Goal: Information Seeking & Learning: Learn about a topic

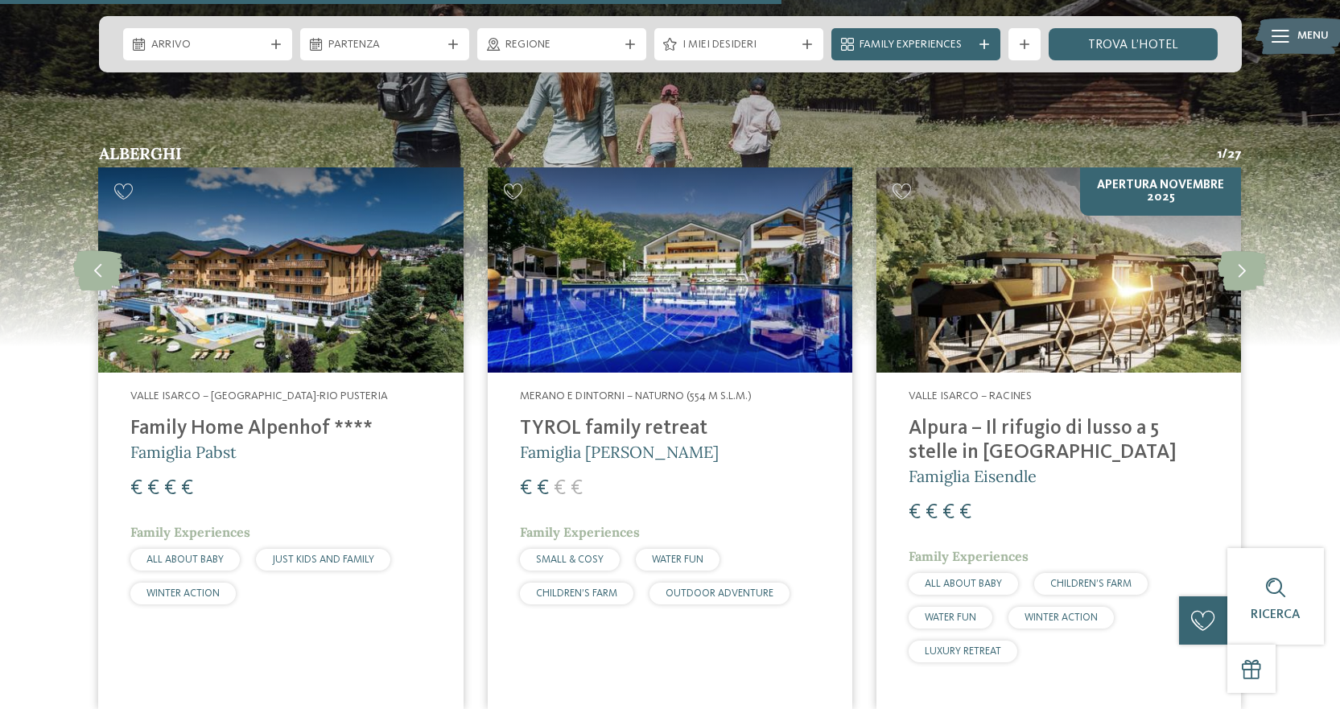
scroll to position [4105, 0]
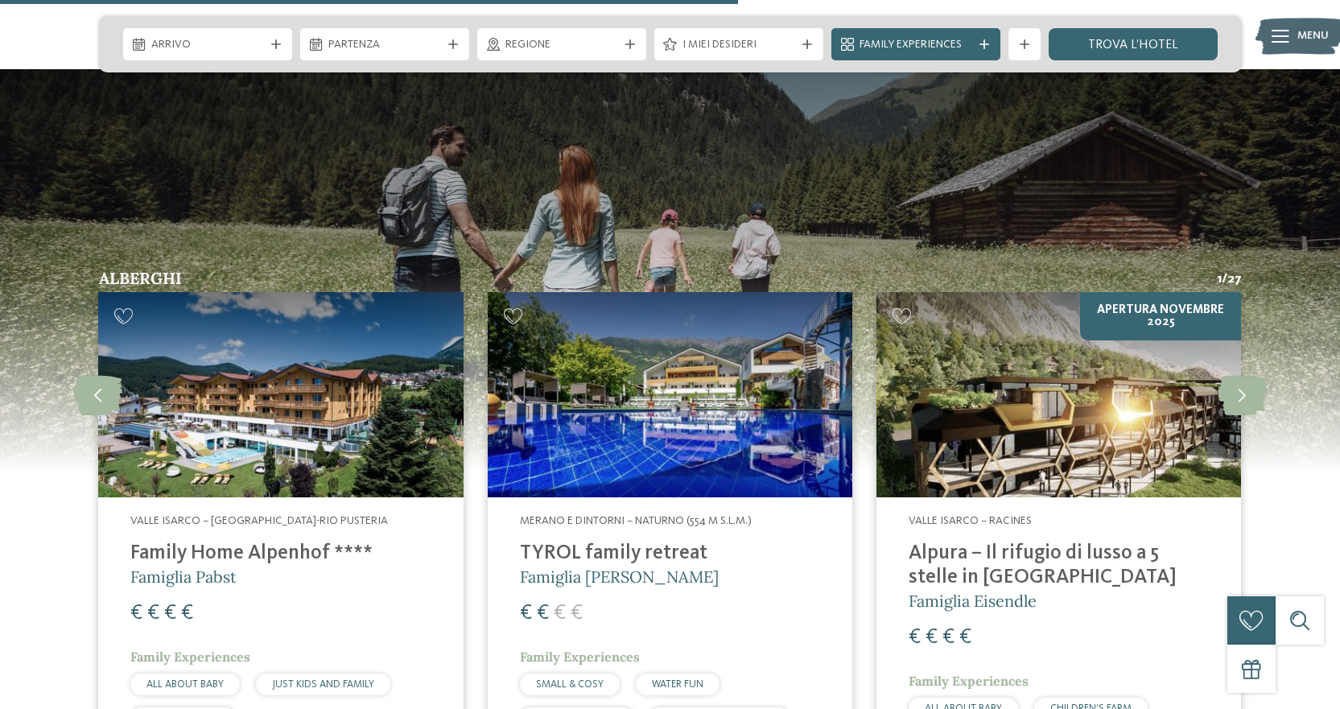
click at [148, 515] on span "Valle Isarco – [GEOGRAPHIC_DATA]-Rio Pusteria" at bounding box center [259, 520] width 258 height 11
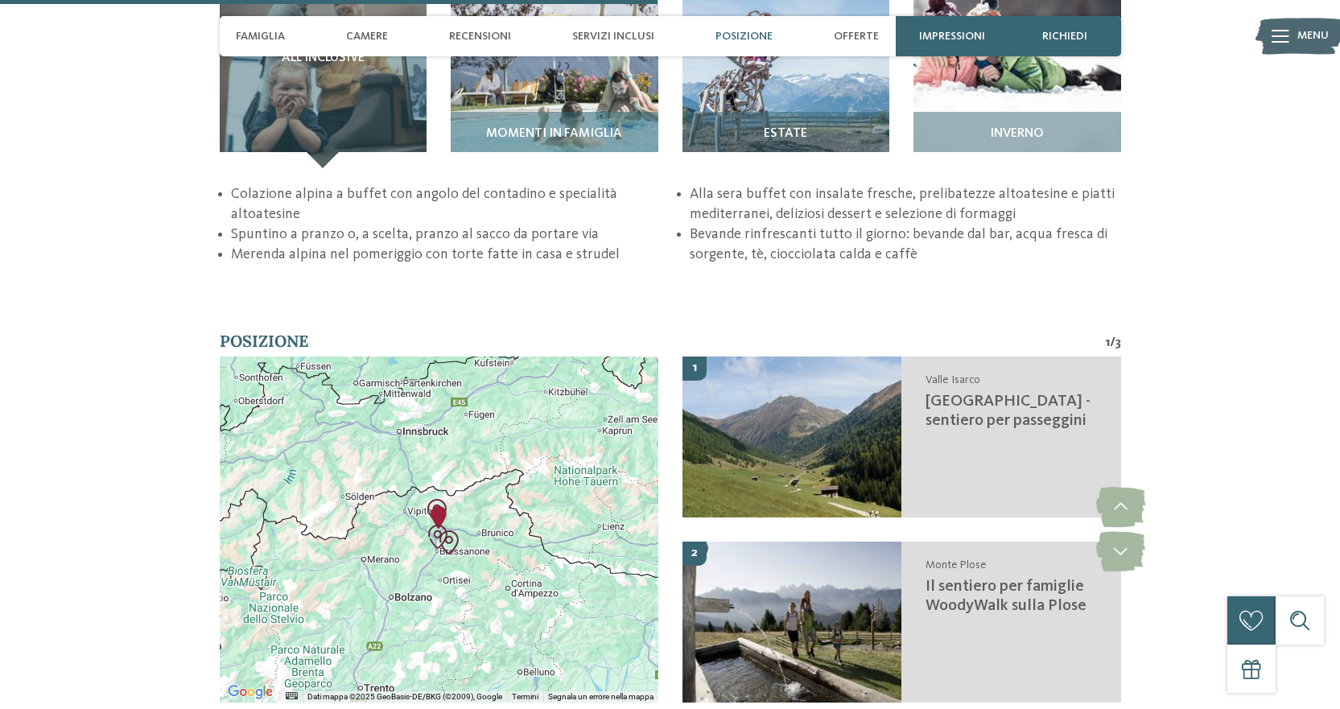
scroll to position [2656, 0]
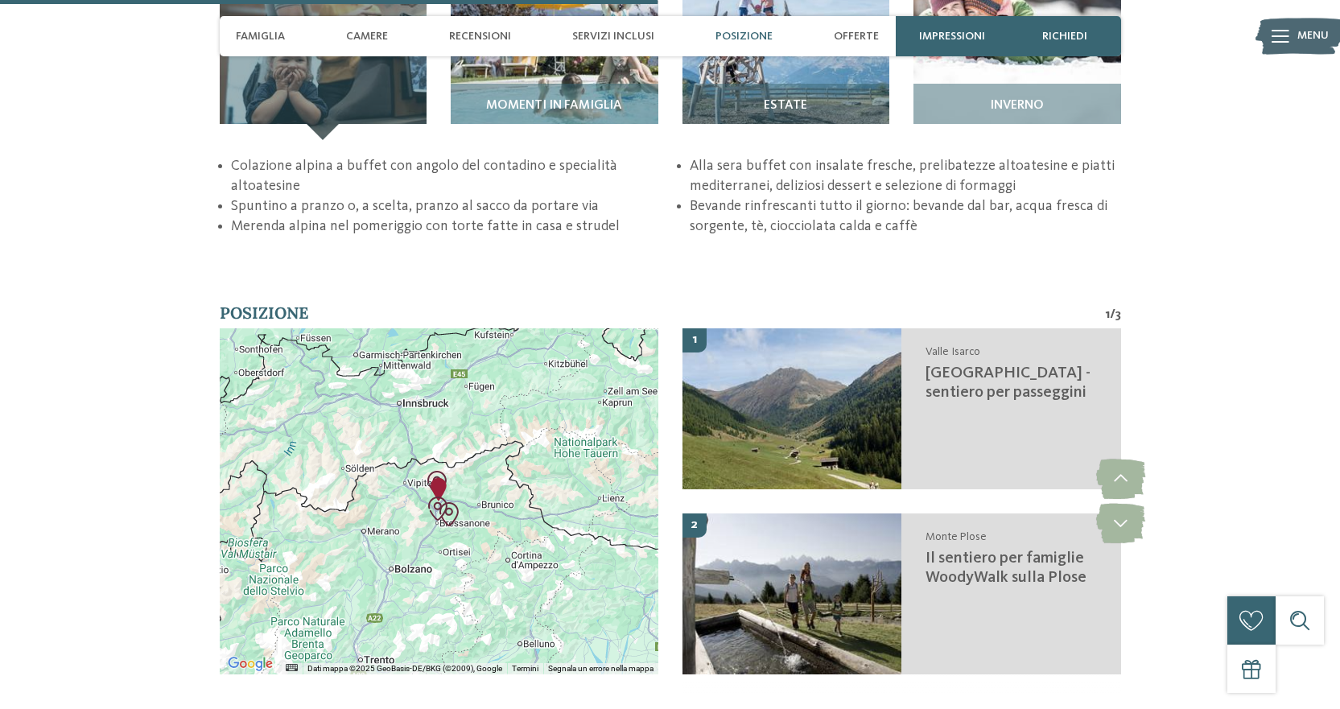
click at [440, 477] on img "Hotelname" at bounding box center [439, 489] width 24 height 24
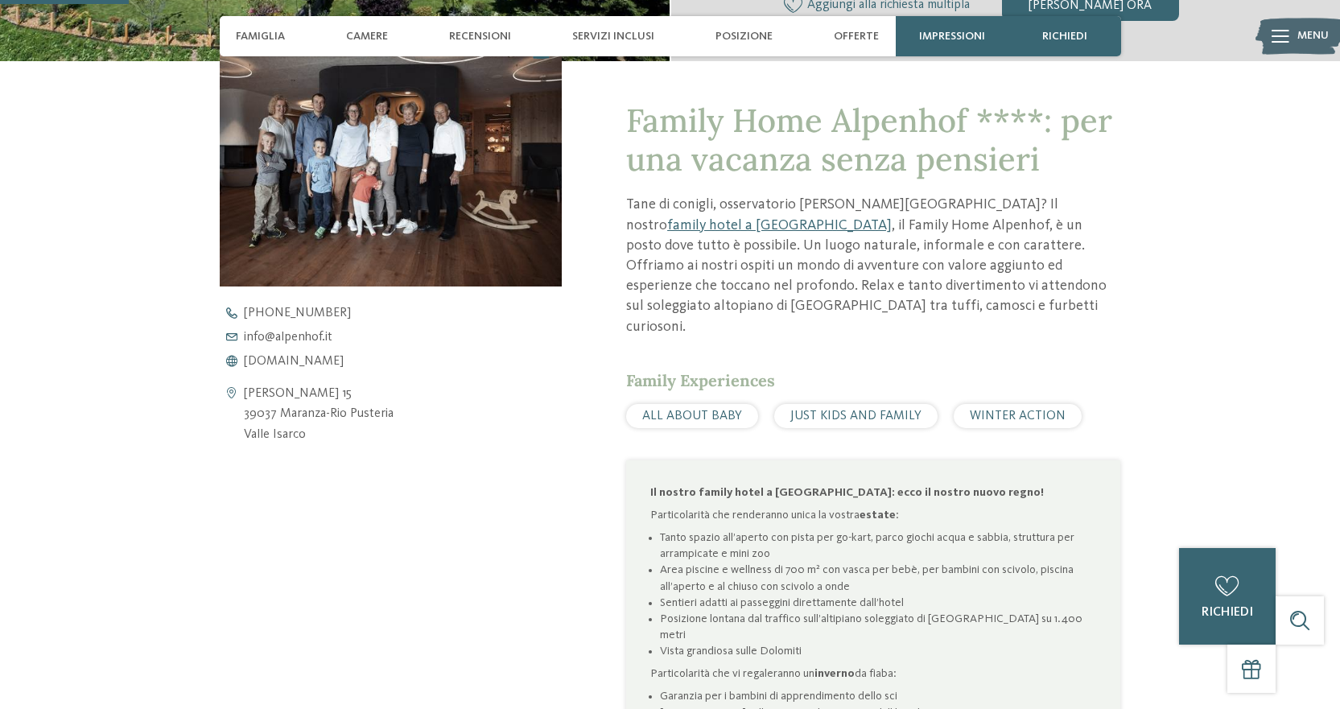
scroll to position [0, 0]
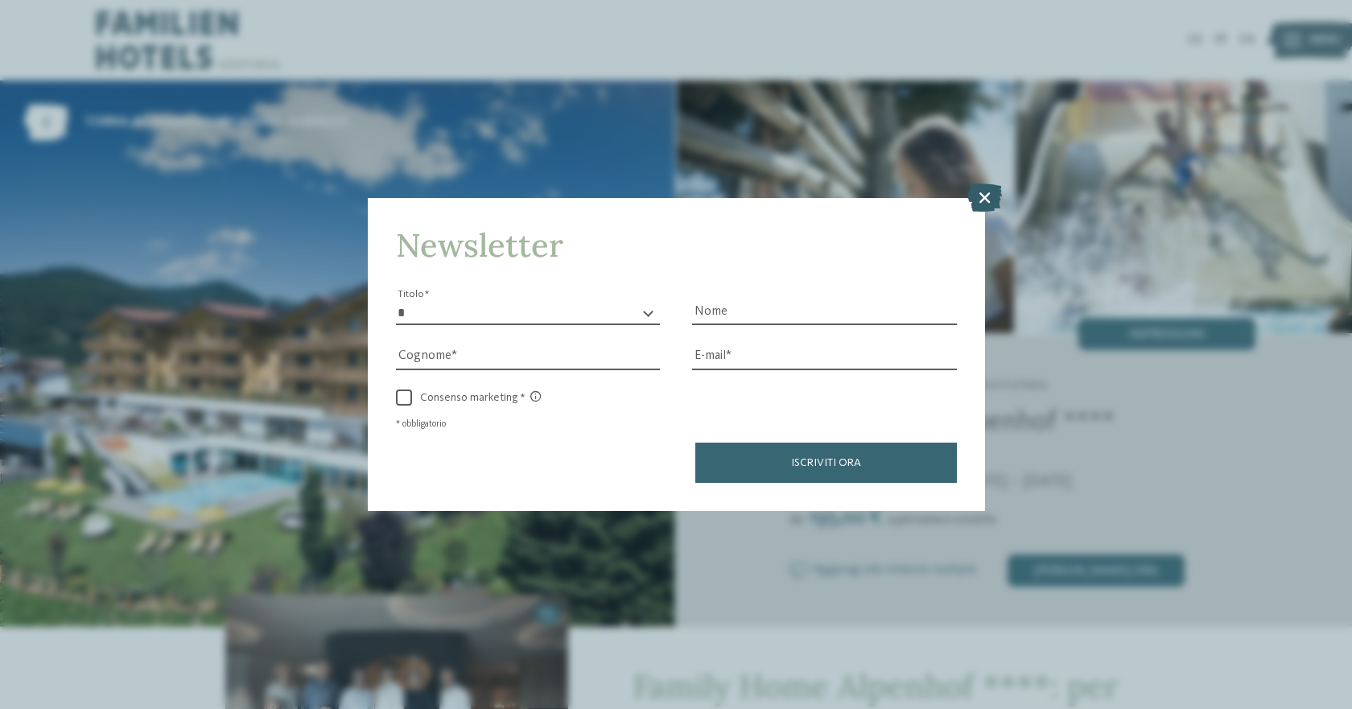
click at [988, 188] on icon at bounding box center [984, 198] width 35 height 28
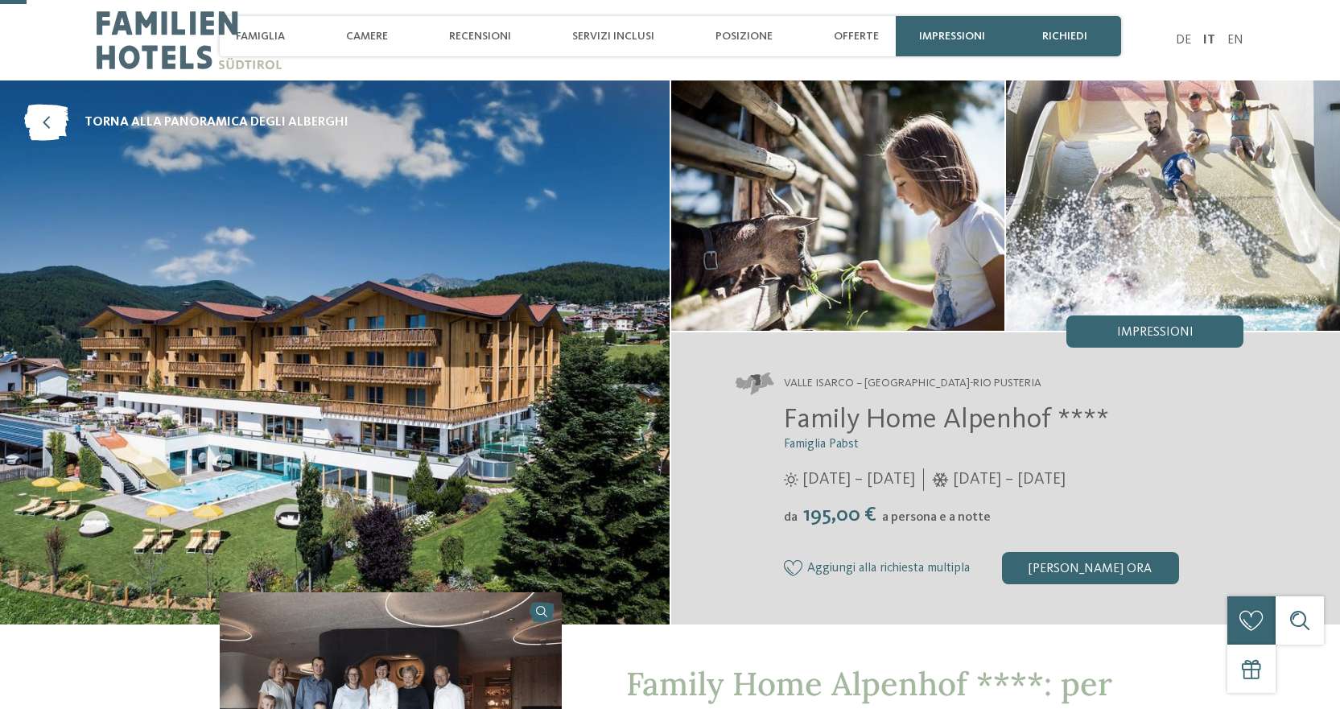
scroll to position [322, 0]
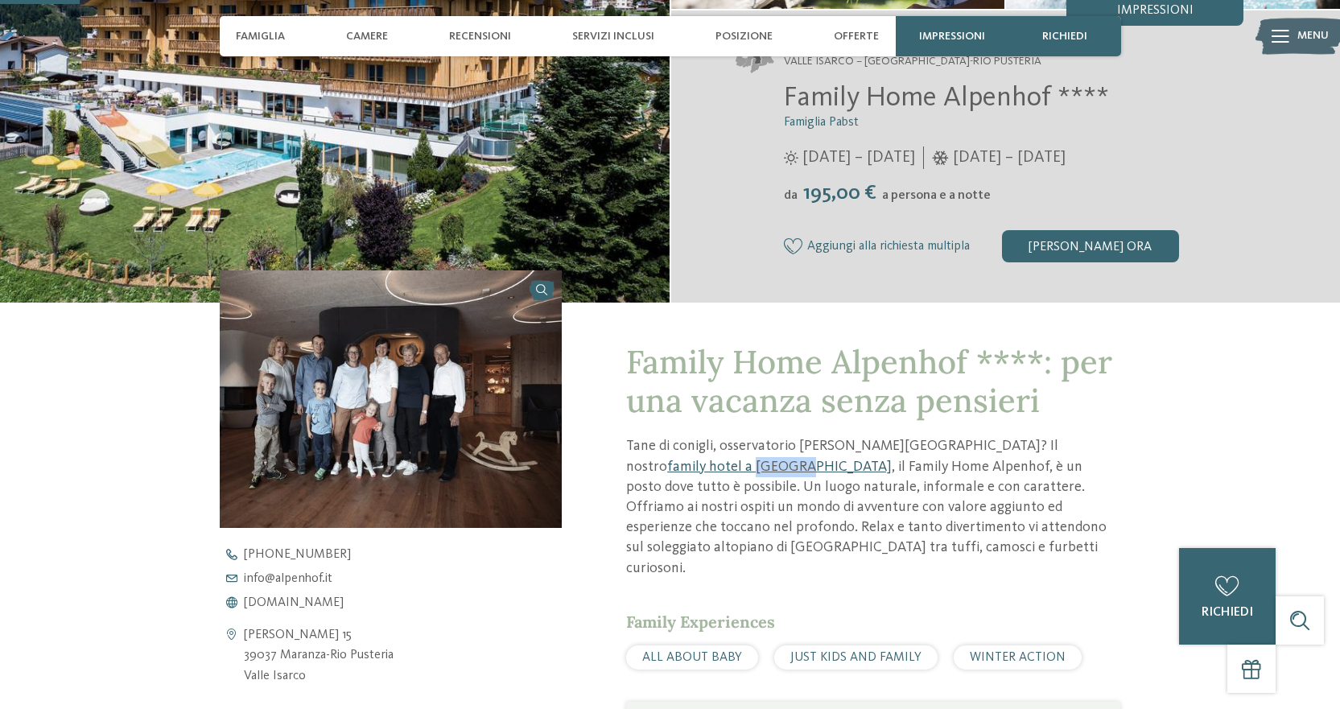
drag, startPoint x: 1116, startPoint y: 447, endPoint x: 1067, endPoint y: 448, distance: 48.3
click at [1067, 448] on p "Tane di conigli, osservatorio o castello delle fiabe? Il nostro family hotel a …" at bounding box center [873, 507] width 494 height 142
copy link "Maranza"
